Goal: Browse casually

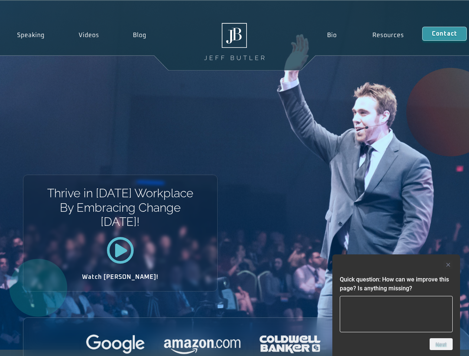
click at [234, 178] on div "Thrive in [DATE] Workplace By Embracing Change [DATE]! Watch [PERSON_NAME]!" at bounding box center [234, 175] width 469 height 349
click at [396, 265] on div at bounding box center [395, 264] width 113 height 9
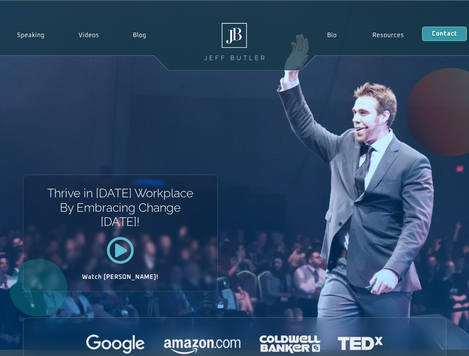
click at [441, 344] on div at bounding box center [234, 345] width 422 height 20
